Goal: Information Seeking & Learning: Learn about a topic

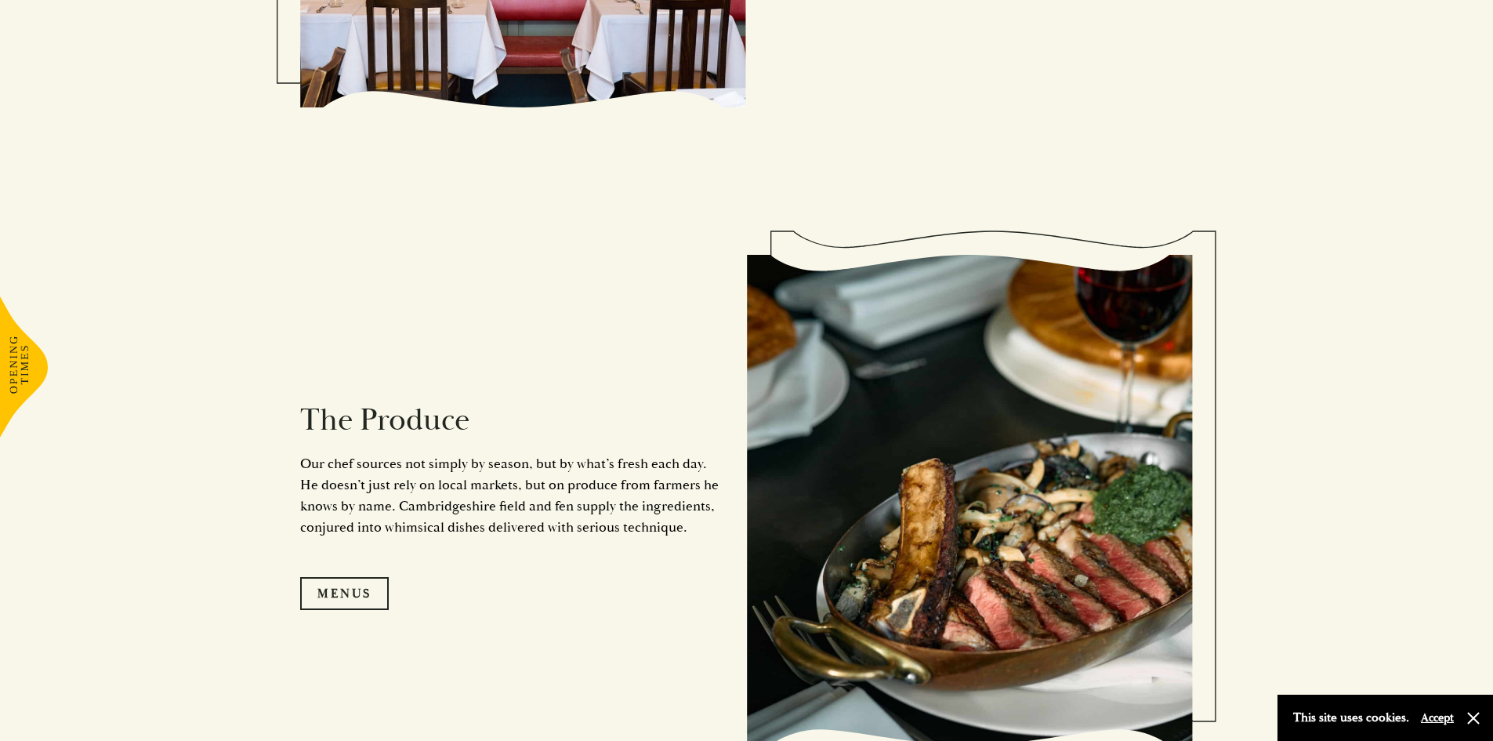
scroll to position [1568, 0]
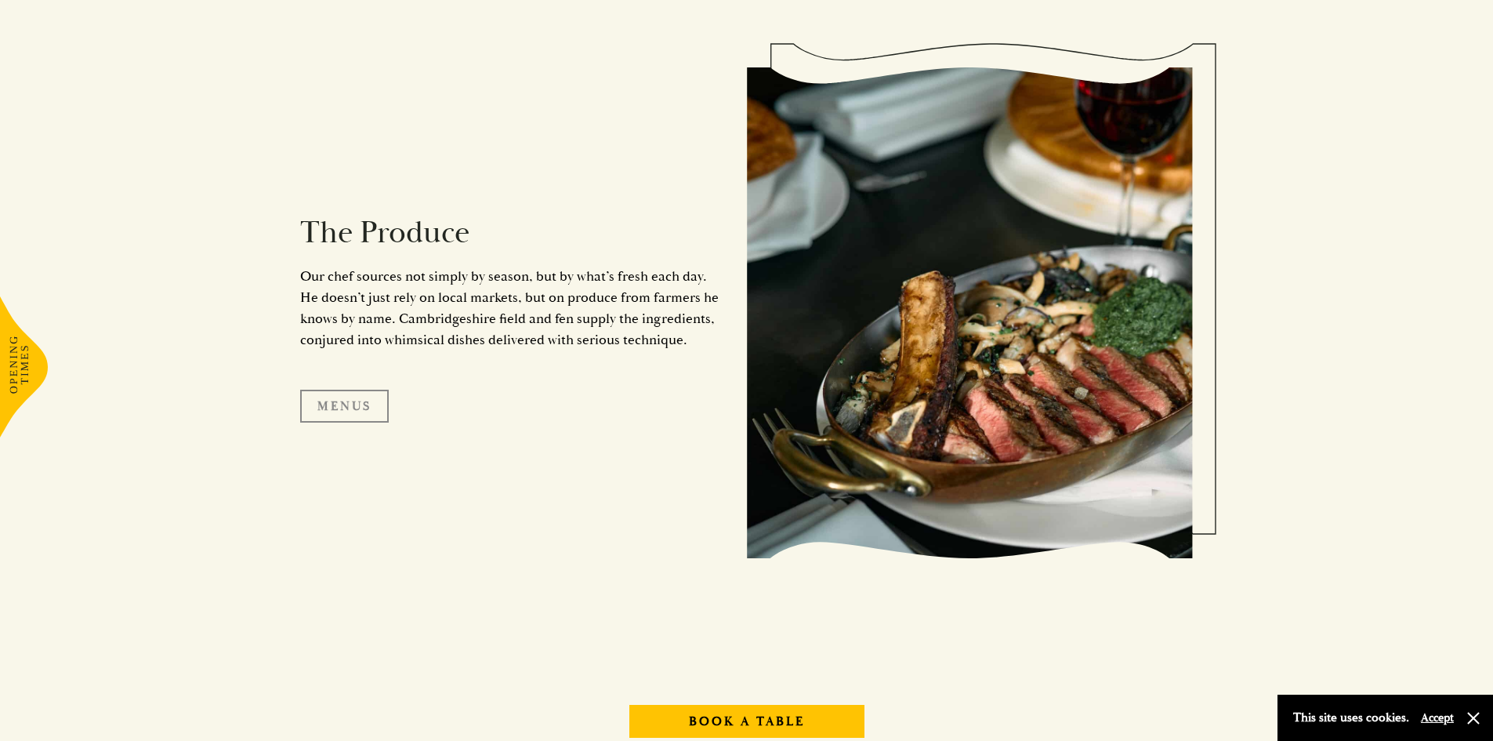
click at [357, 403] on link "Menus" at bounding box center [344, 406] width 89 height 33
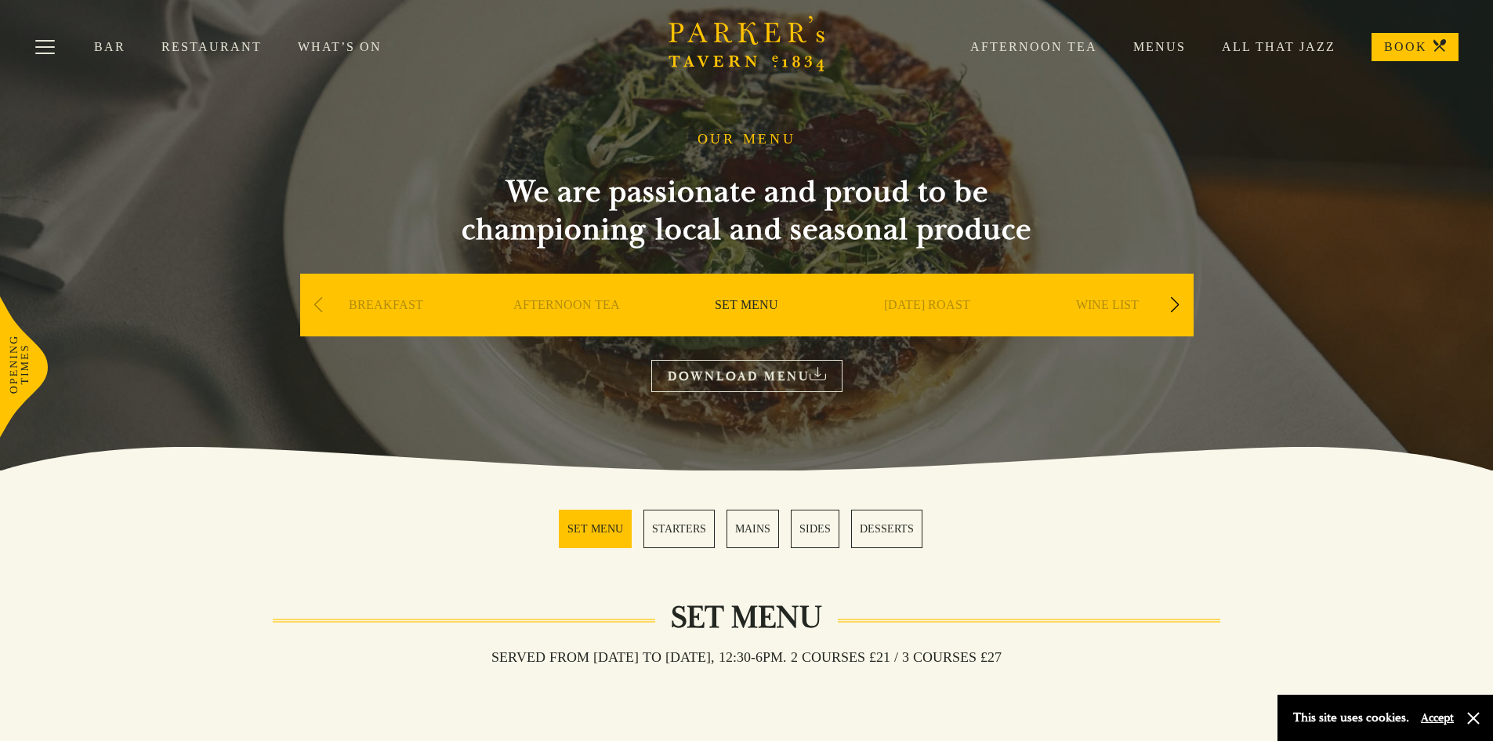
click at [205, 49] on link "Restaurant" at bounding box center [229, 47] width 136 height 16
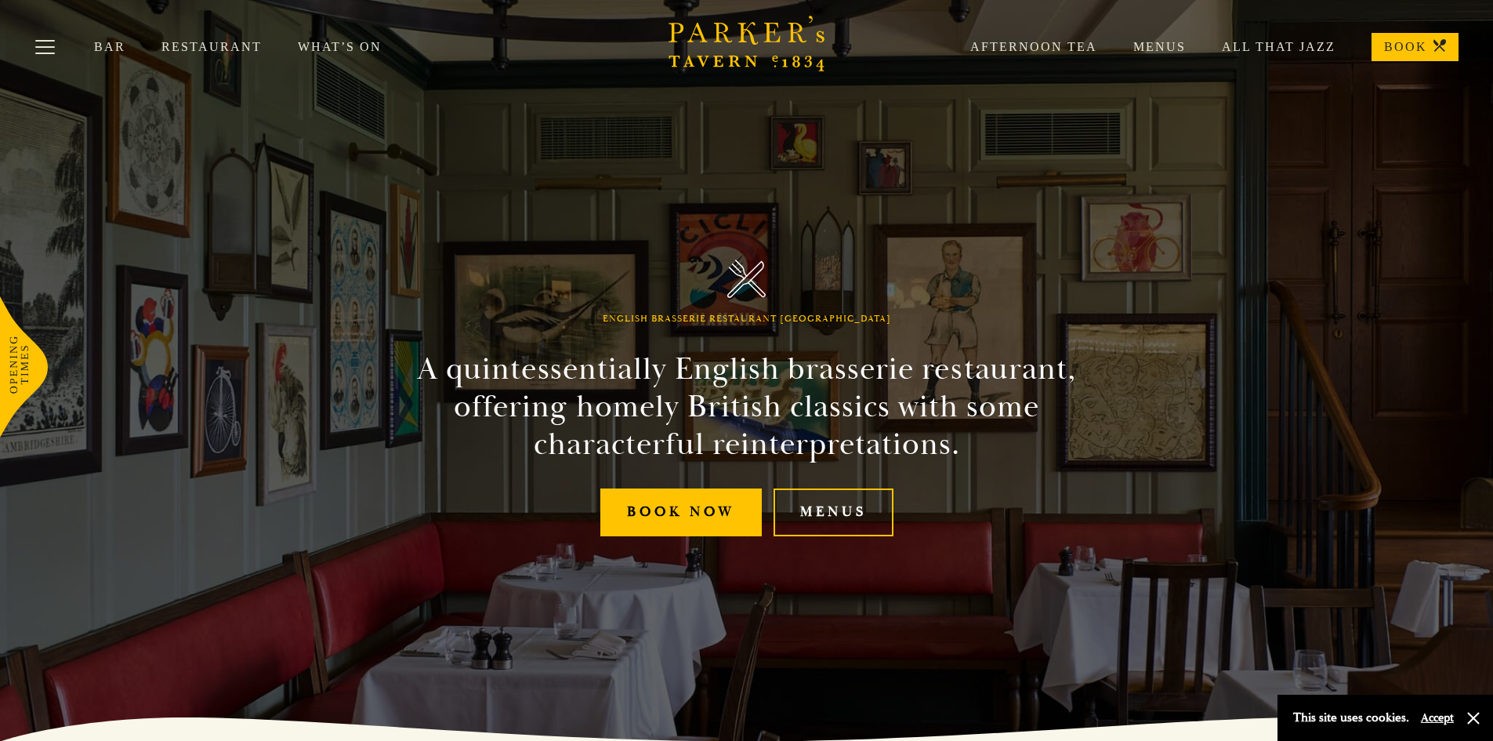
click at [1162, 43] on link "Menus" at bounding box center [1142, 47] width 89 height 16
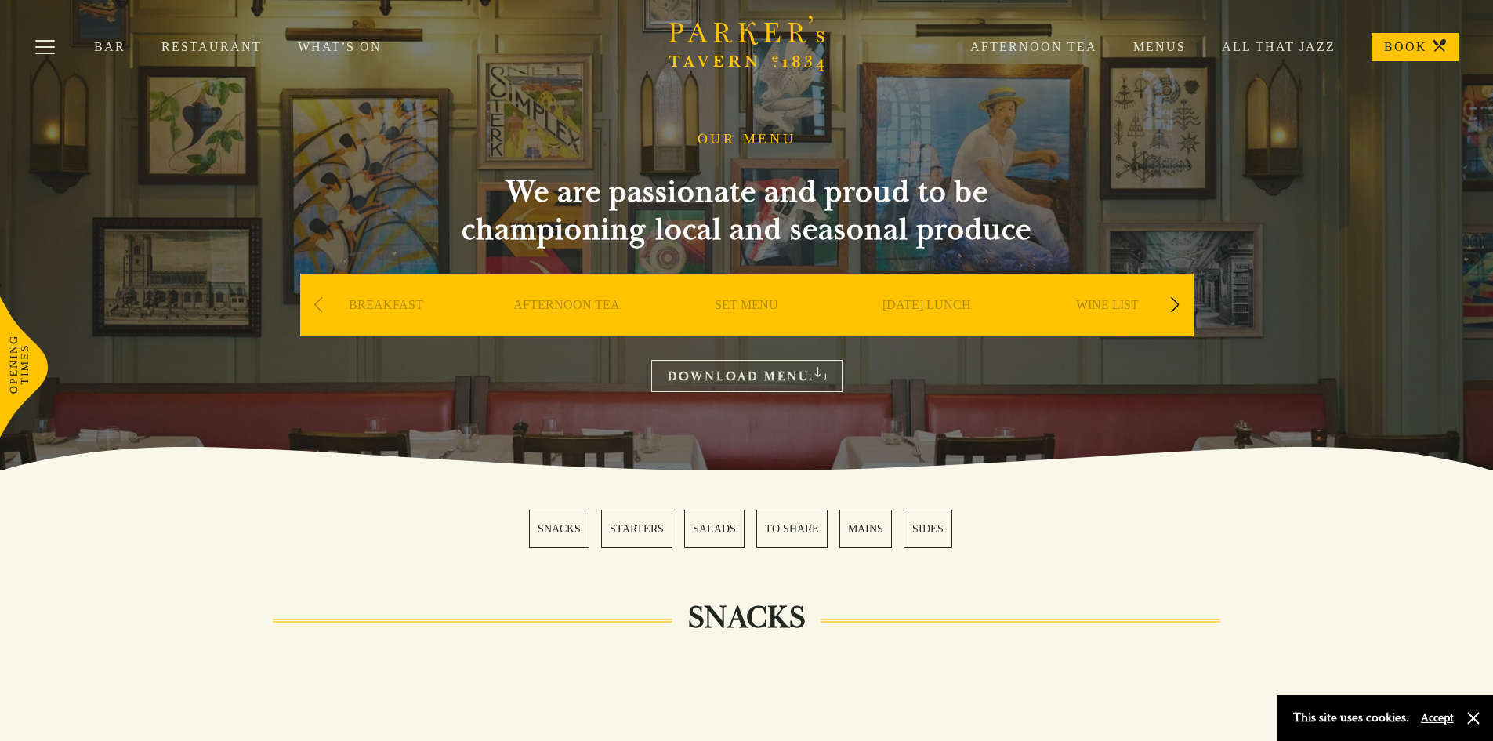
click at [1178, 303] on div "Next slide" at bounding box center [1175, 305] width 21 height 34
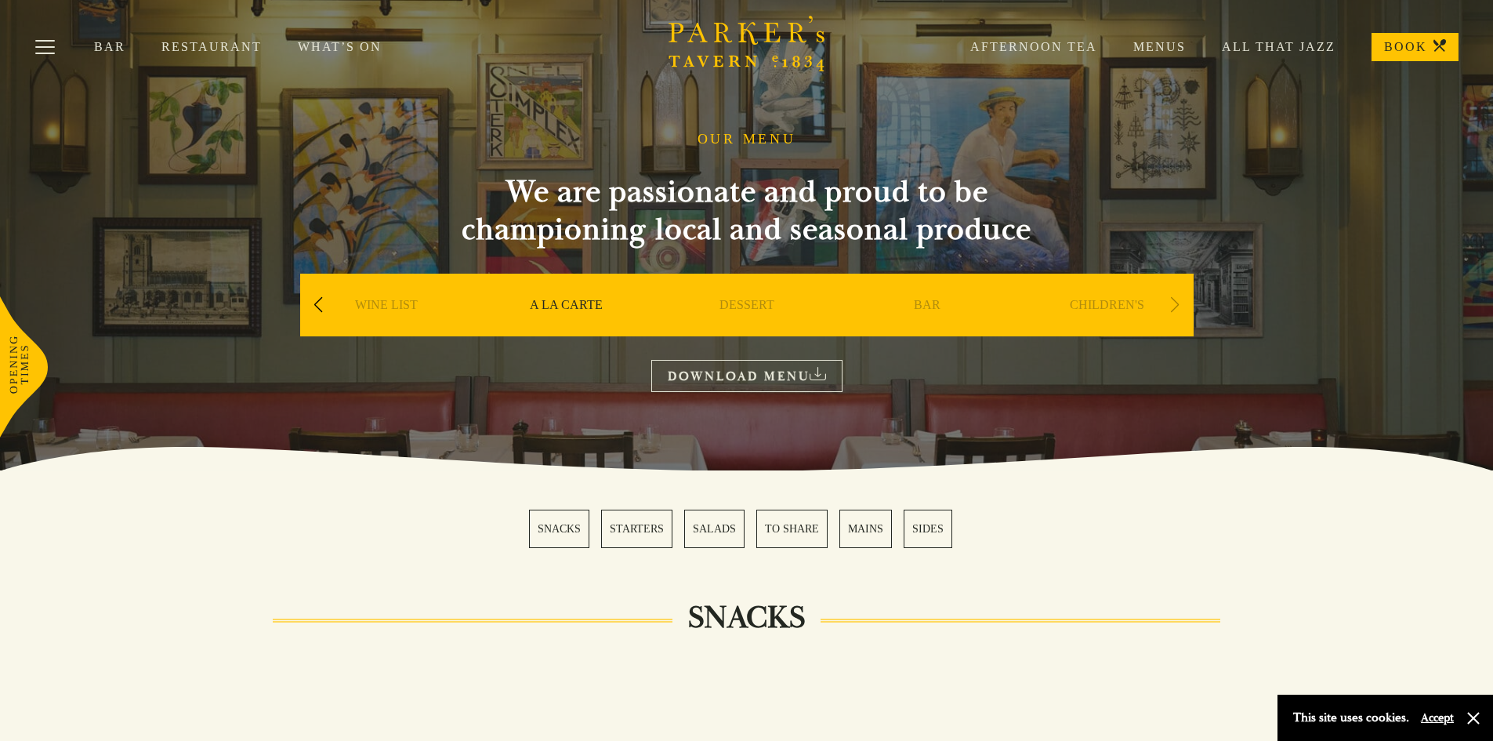
click at [1178, 303] on div "Next slide" at bounding box center [1175, 305] width 21 height 34
click at [318, 302] on div "Previous slide" at bounding box center [318, 305] width 21 height 34
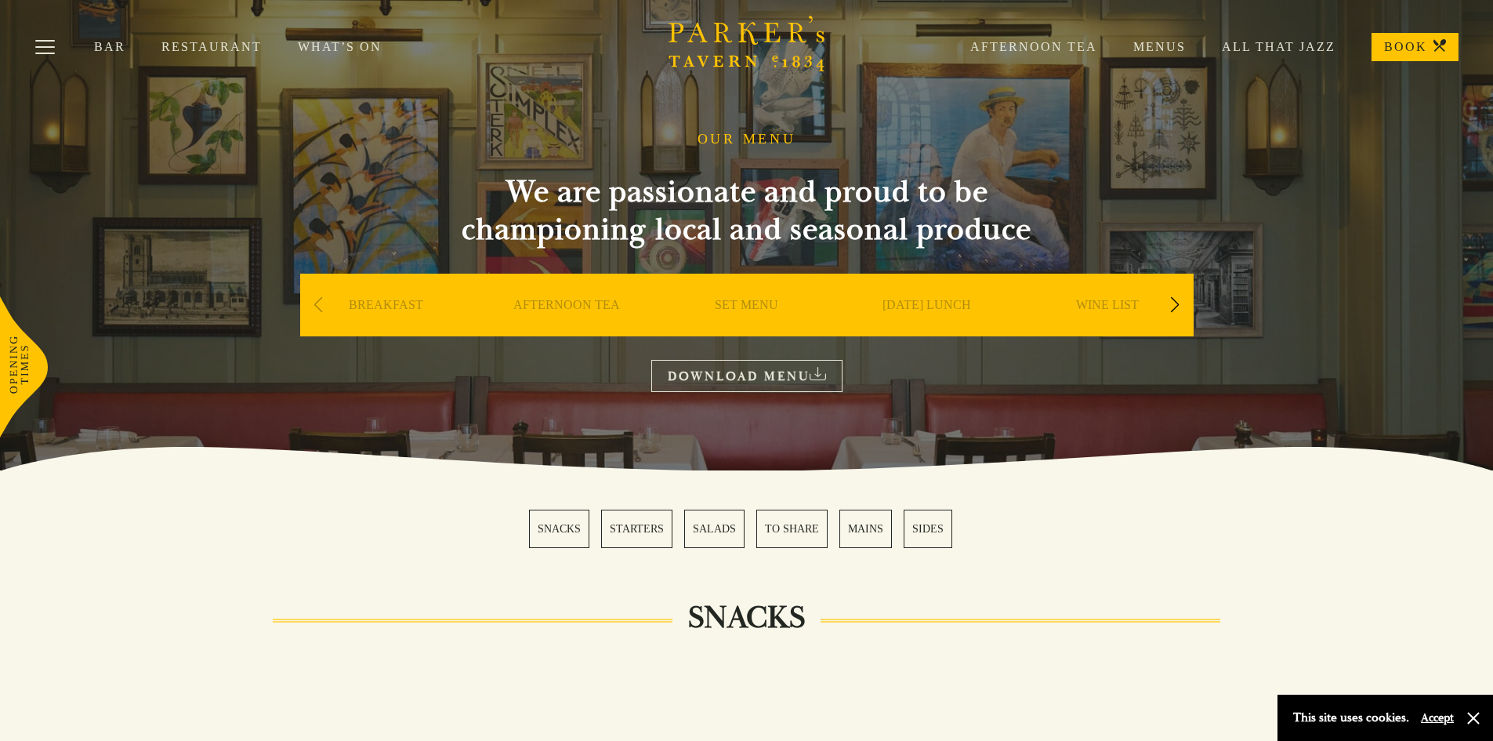
click at [318, 302] on div "Previous slide" at bounding box center [318, 305] width 21 height 34
click at [1183, 302] on div "Next slide" at bounding box center [1175, 305] width 21 height 34
click at [909, 300] on link "A LA CARTE" at bounding box center [927, 328] width 73 height 63
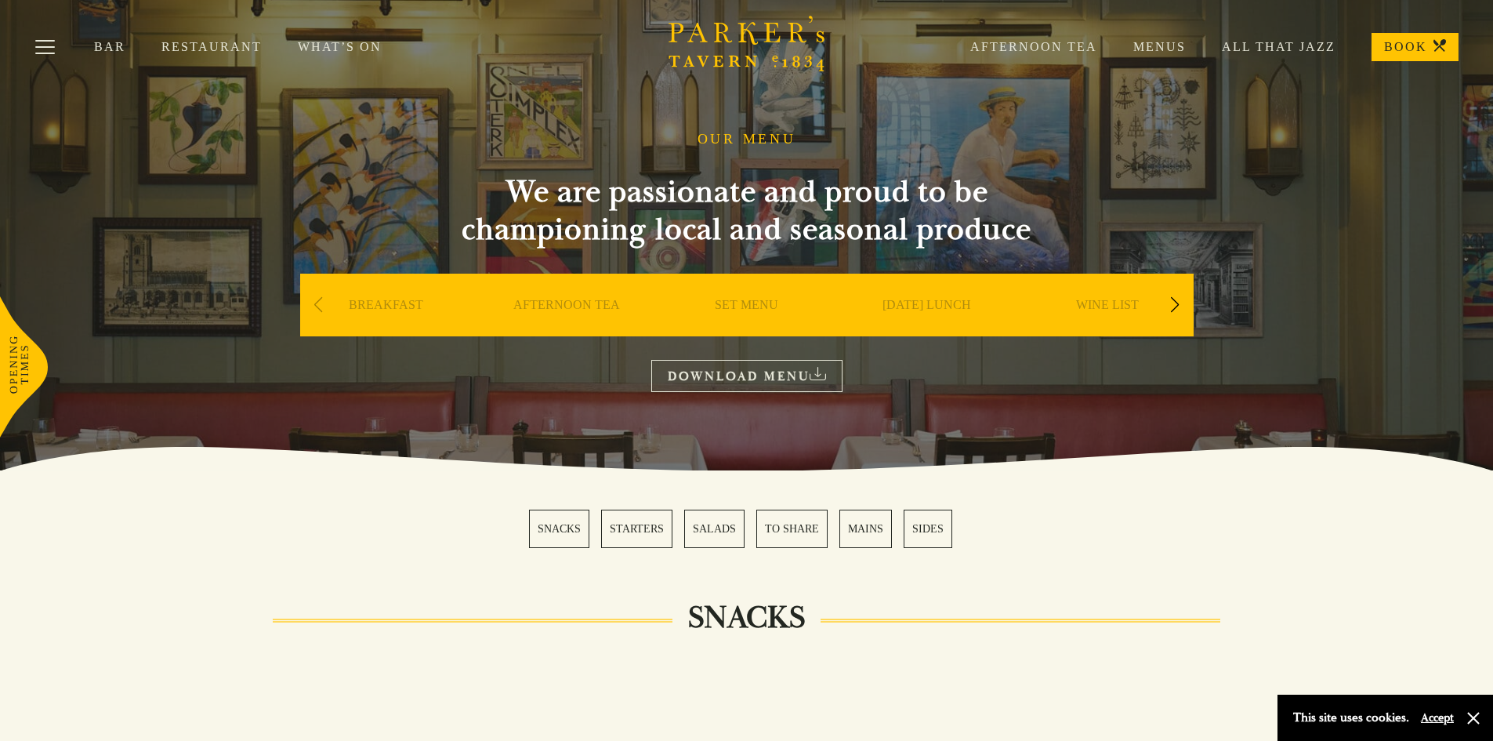
click at [823, 372] on icon at bounding box center [818, 373] width 16 height 13
